Goal: Information Seeking & Learning: Learn about a topic

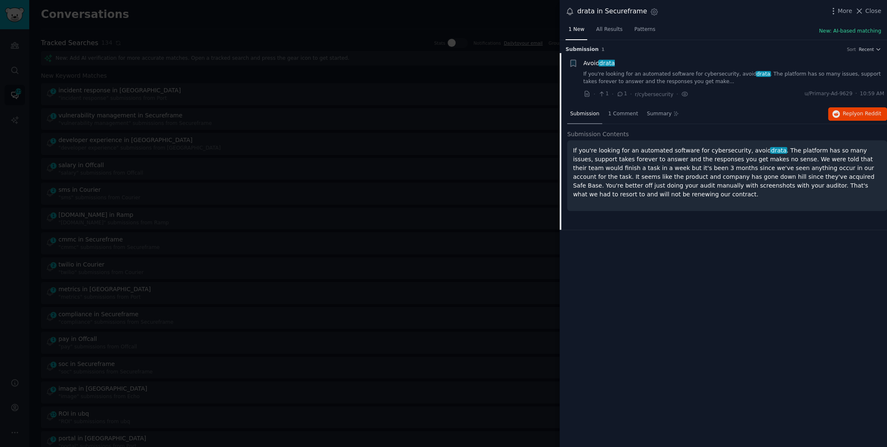
click at [272, 20] on div at bounding box center [443, 223] width 887 height 447
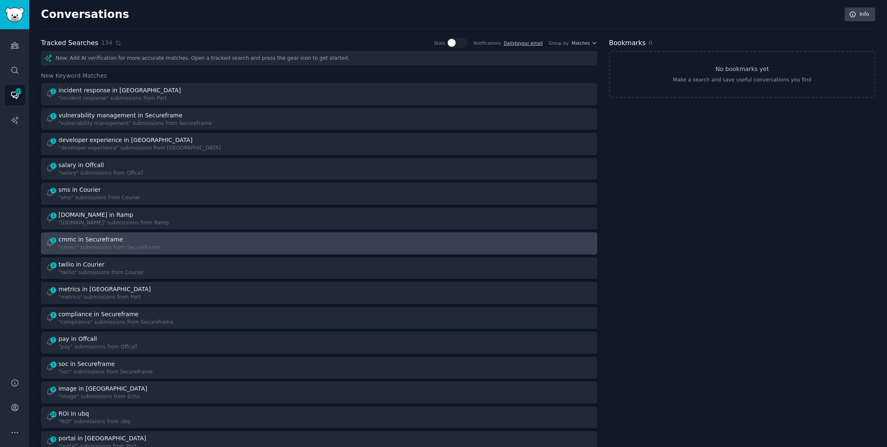
click at [140, 238] on div "cmmc in Secureframe" at bounding box center [108, 239] width 101 height 9
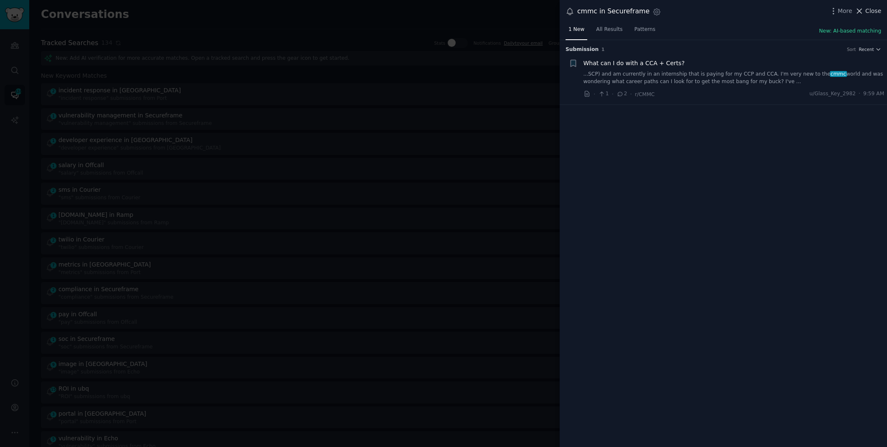
click at [868, 14] on span "Close" at bounding box center [873, 11] width 16 height 9
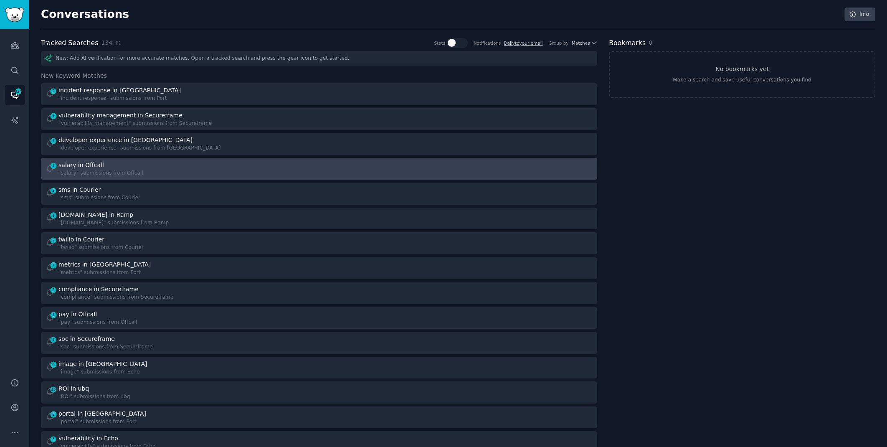
click at [189, 161] on div "1 salary in Offcall "salary" submissions from Offcall" at bounding box center [179, 169] width 268 height 16
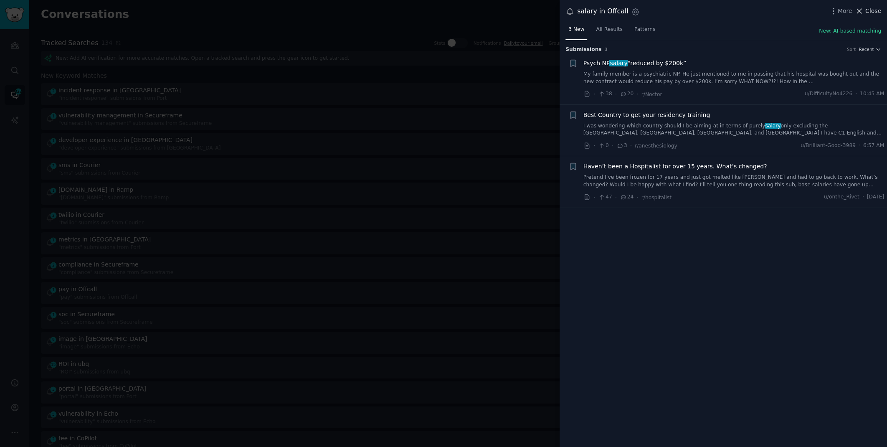
click at [868, 11] on span "Close" at bounding box center [873, 11] width 16 height 9
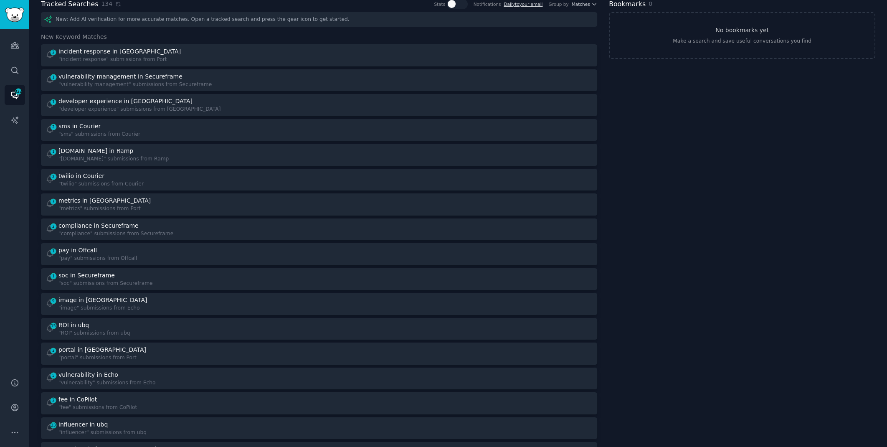
scroll to position [13, 0]
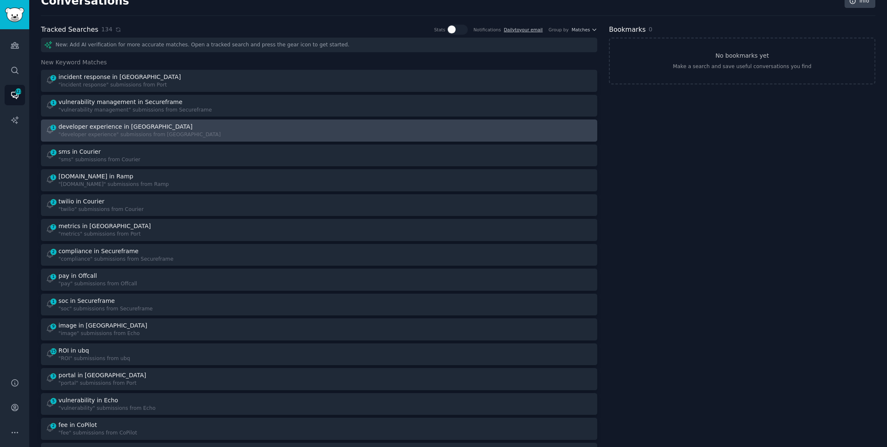
click at [179, 135] on div "1 developer experience in Port "developer experience" submissions from [GEOGRAP…" at bounding box center [179, 130] width 268 height 16
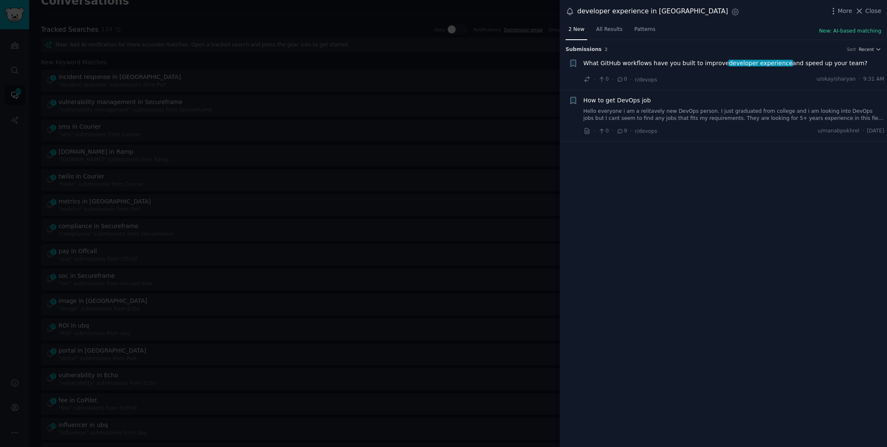
click at [671, 62] on span "What GitHub workflows have you built to improve developer experience and speed …" at bounding box center [725, 63] width 284 height 9
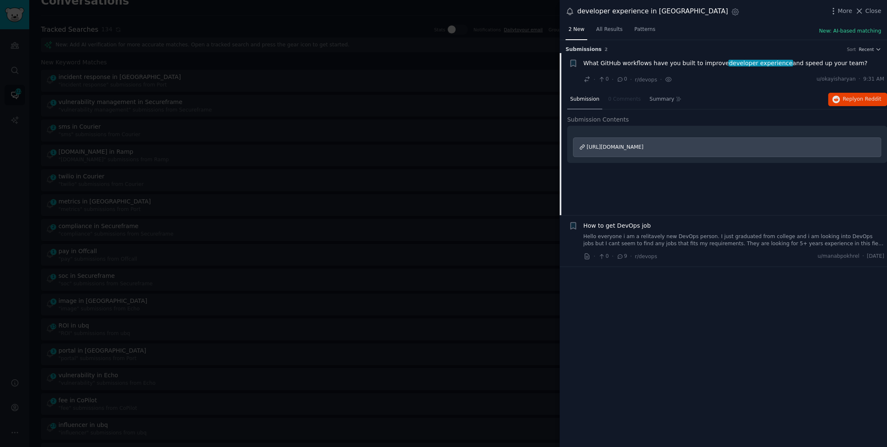
click at [255, 10] on div at bounding box center [443, 223] width 887 height 447
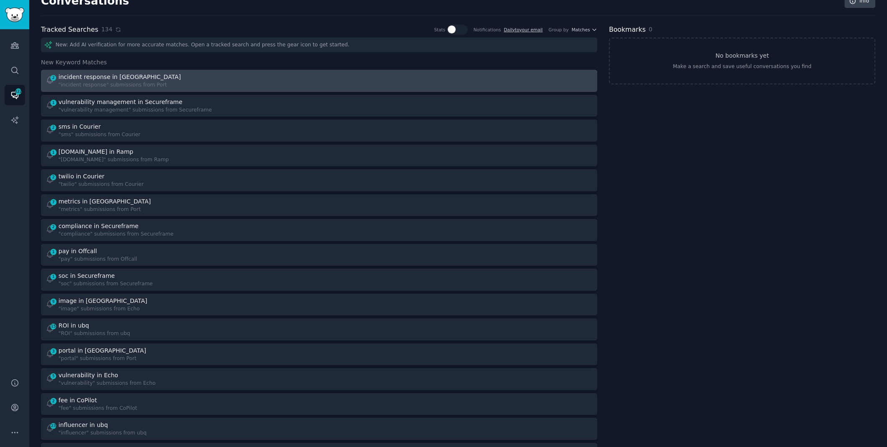
click at [178, 83] on div "2 incident response in Port "incident response" submissions from Port" at bounding box center [179, 81] width 268 height 16
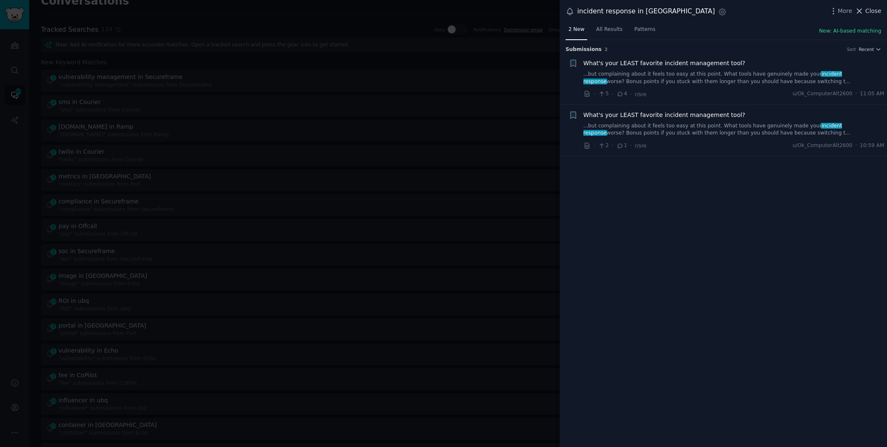
click at [866, 9] on span "Close" at bounding box center [873, 11] width 16 height 9
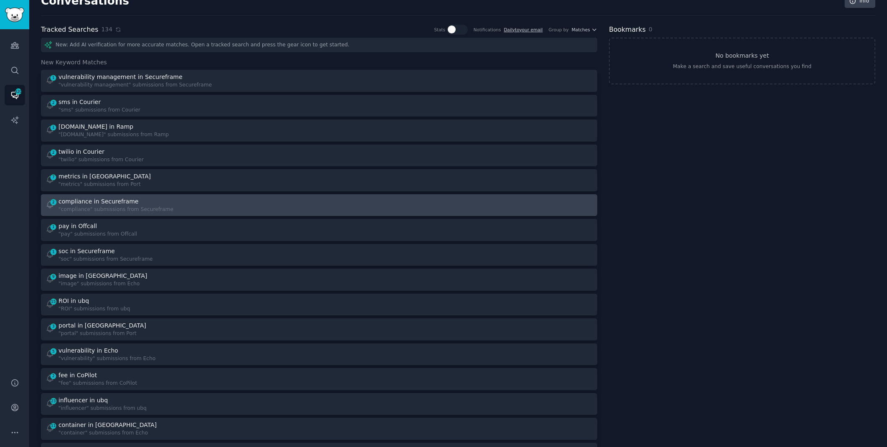
click at [188, 208] on div "2 compliance in Secureframe "compliance" submissions from Secureframe" at bounding box center [179, 205] width 268 height 16
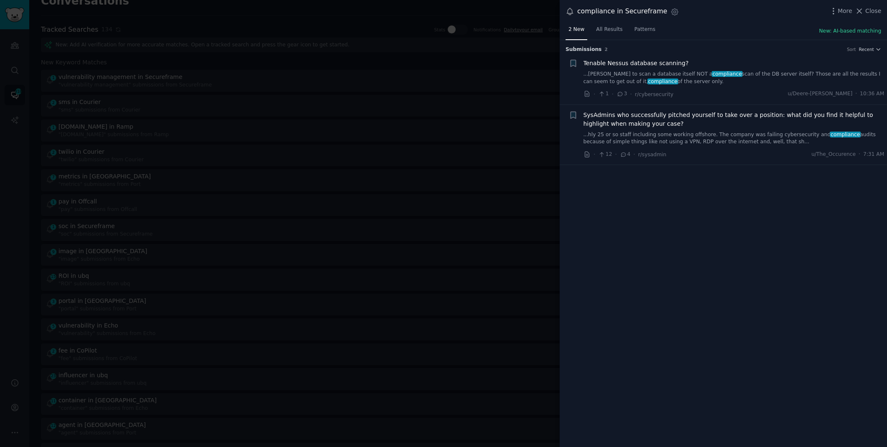
click at [339, 17] on div at bounding box center [443, 223] width 887 height 447
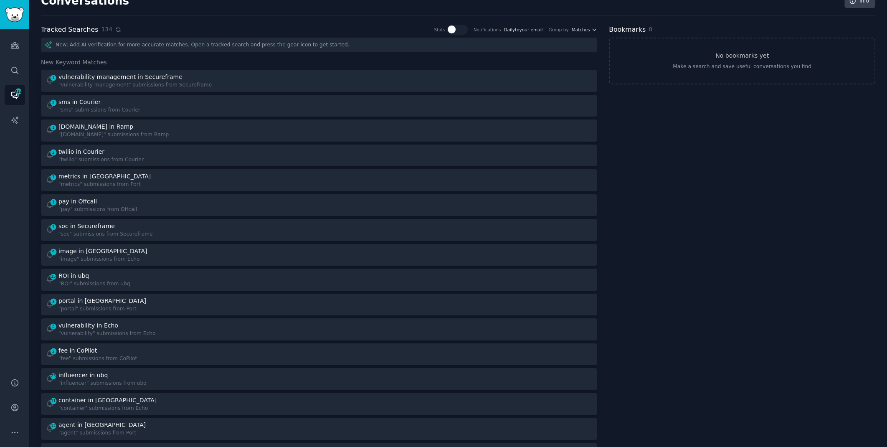
click at [116, 31] on icon at bounding box center [118, 30] width 4 height 4
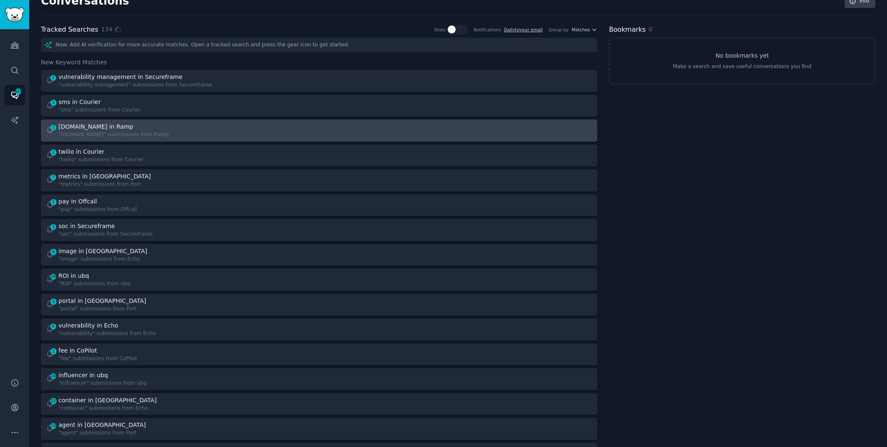
click at [161, 123] on div "1 [DOMAIN_NAME] in Ramp "[DOMAIN_NAME]" submissions from Ramp" at bounding box center [179, 130] width 268 height 16
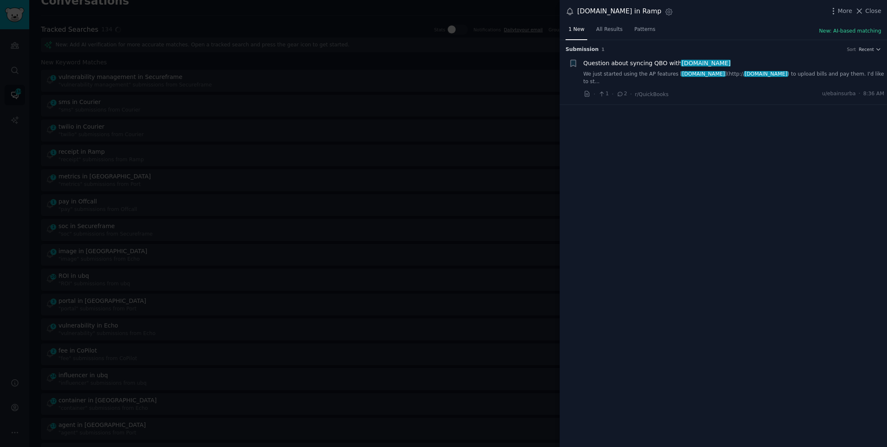
click at [319, 24] on div at bounding box center [443, 223] width 887 height 447
